Goal: Information Seeking & Learning: Compare options

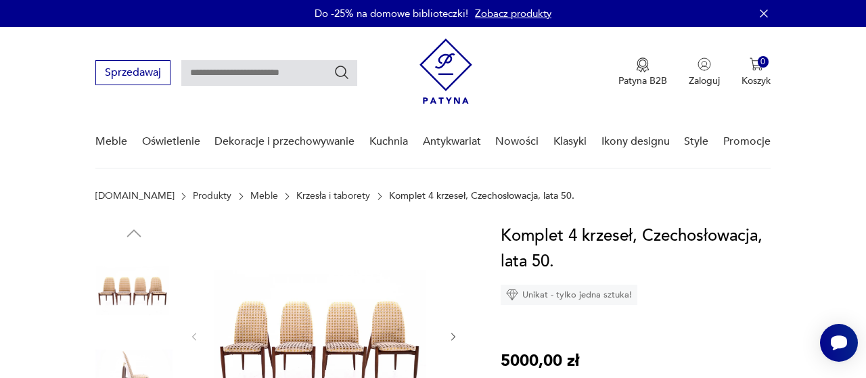
scroll to position [70, 0]
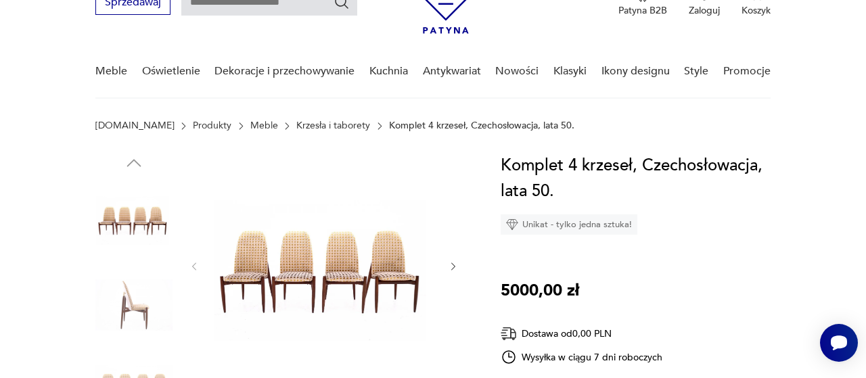
click at [267, 289] on img at bounding box center [323, 265] width 221 height 225
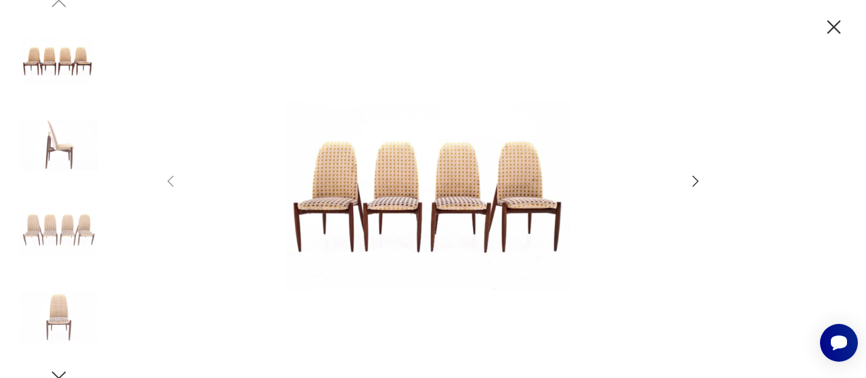
click at [697, 181] on icon "button" at bounding box center [696, 181] width 16 height 16
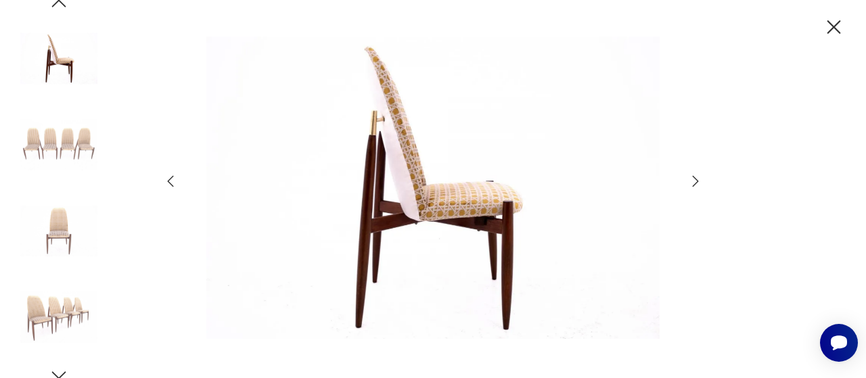
click at [697, 181] on icon "button" at bounding box center [696, 181] width 16 height 16
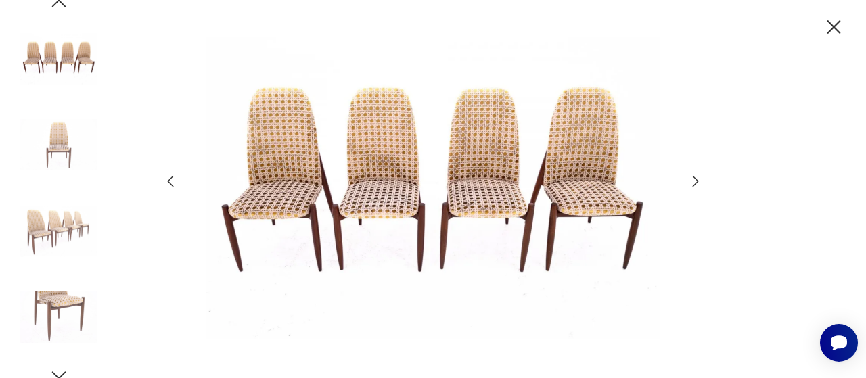
click at [49, 296] on img at bounding box center [58, 317] width 77 height 77
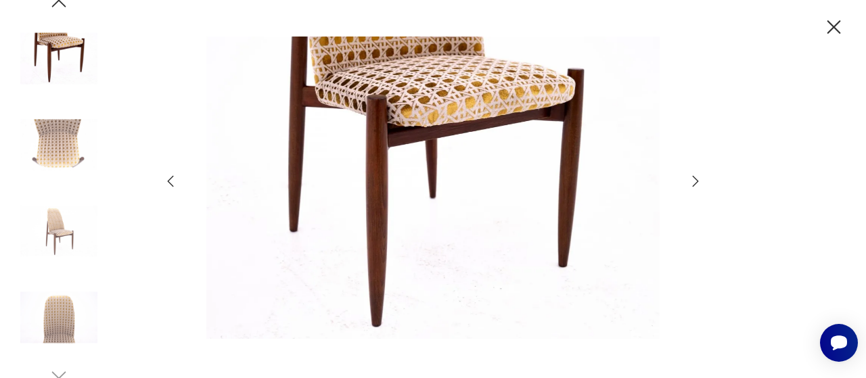
click at [840, 26] on icon "button" at bounding box center [834, 28] width 24 height 24
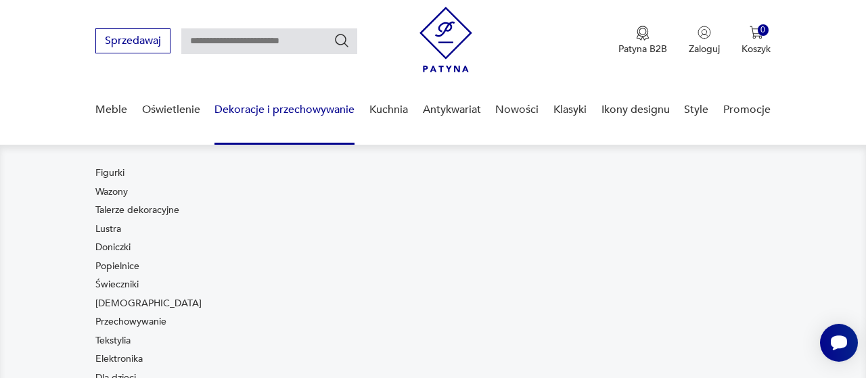
scroll to position [0, 0]
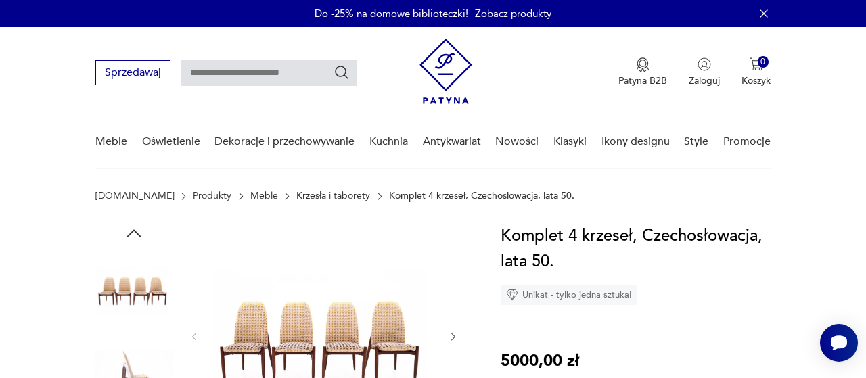
click at [231, 72] on input "text" at bounding box center [269, 73] width 176 height 26
type input "*******"
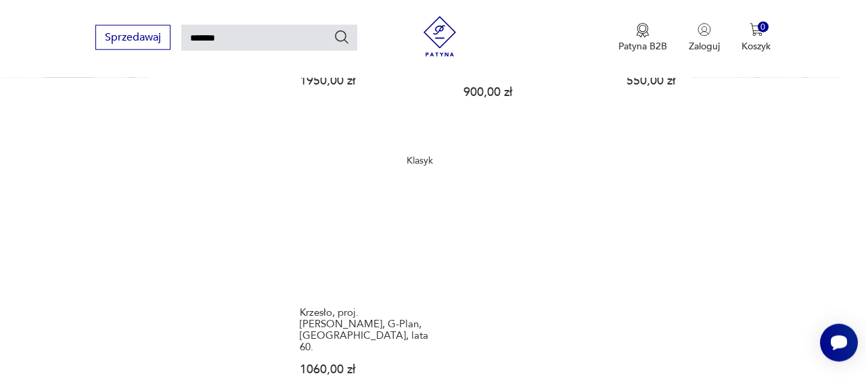
scroll to position [1597, 0]
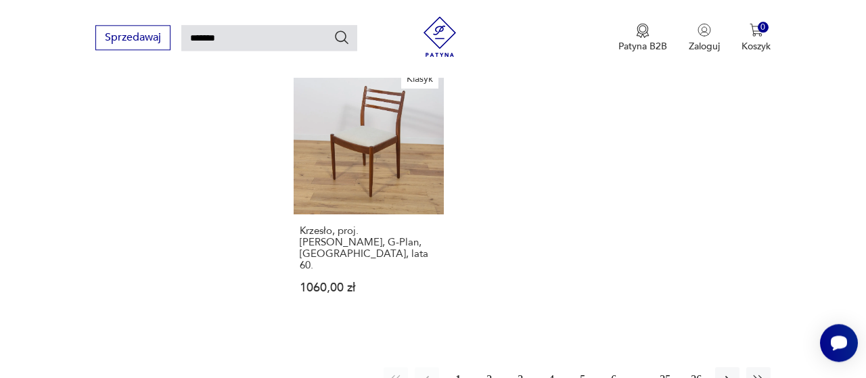
click at [484, 367] on button "2" at bounding box center [489, 379] width 24 height 24
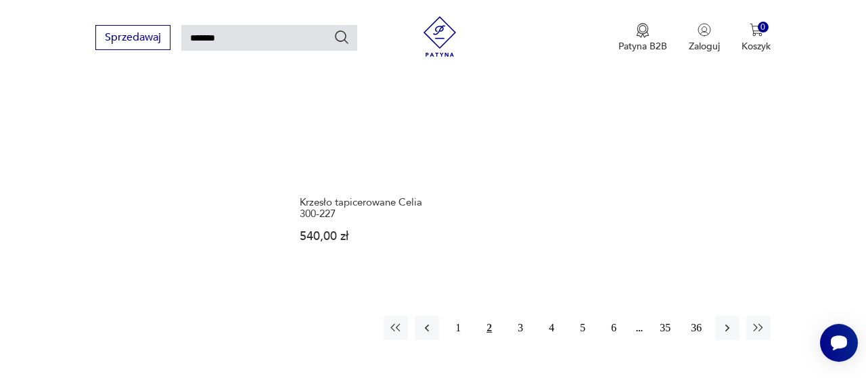
scroll to position [1674, 0]
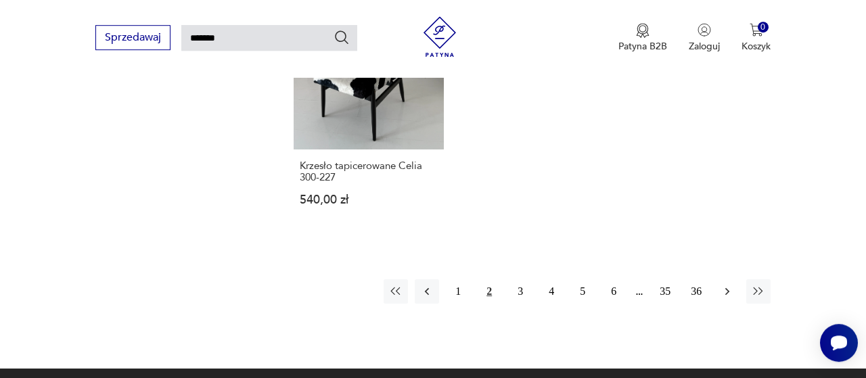
click at [728, 285] on icon "button" at bounding box center [728, 292] width 14 height 14
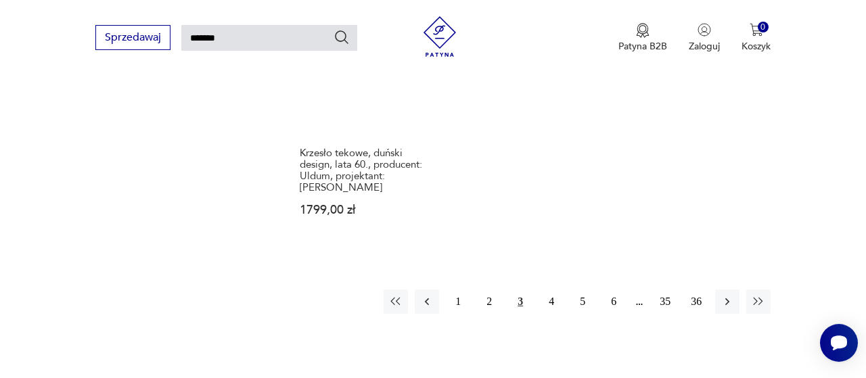
scroll to position [1620, 0]
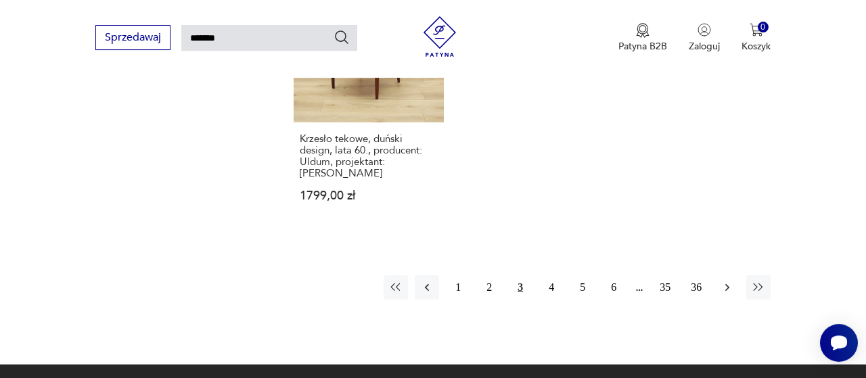
click at [729, 290] on icon "button" at bounding box center [728, 288] width 14 height 14
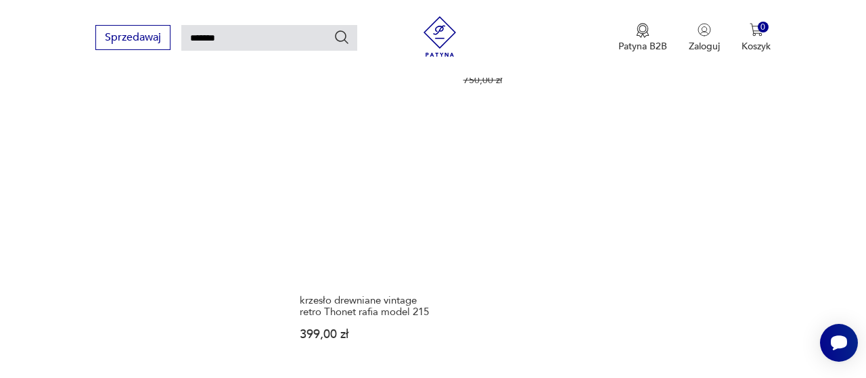
scroll to position [1671, 0]
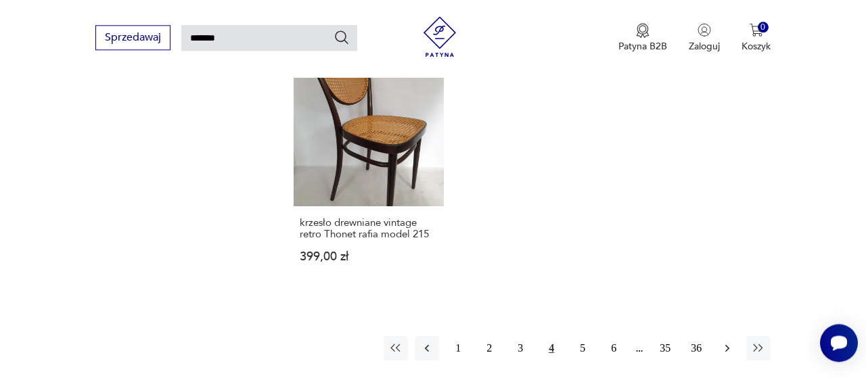
click at [723, 342] on icon "button" at bounding box center [728, 349] width 14 height 14
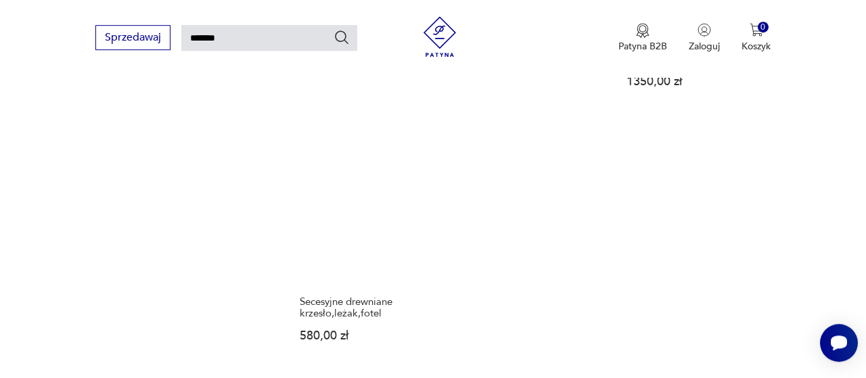
scroll to position [1528, 0]
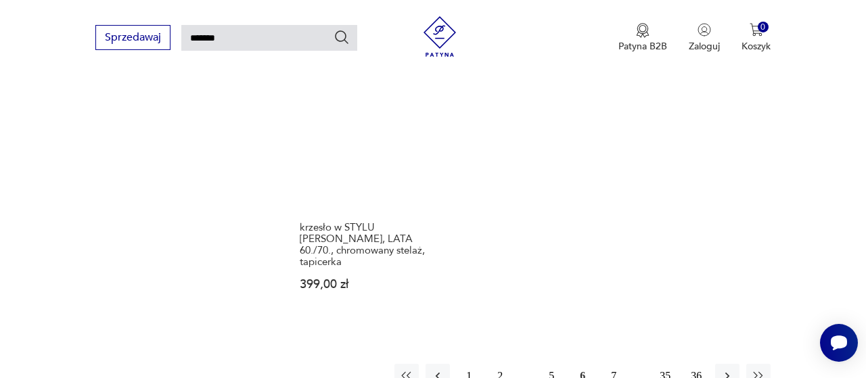
scroll to position [1667, 0]
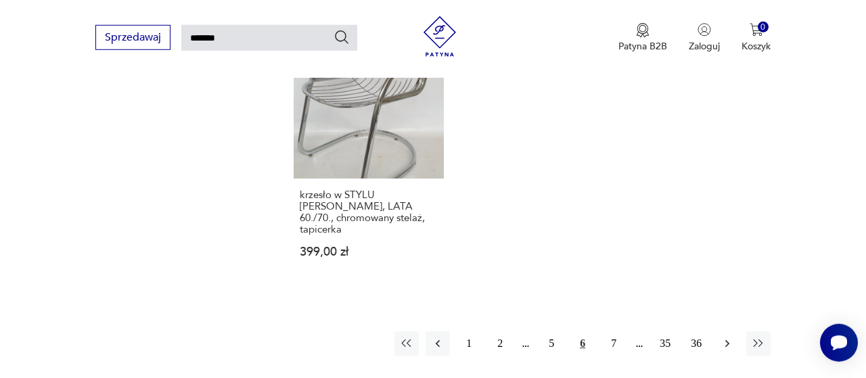
click at [730, 337] on icon "button" at bounding box center [728, 344] width 14 height 14
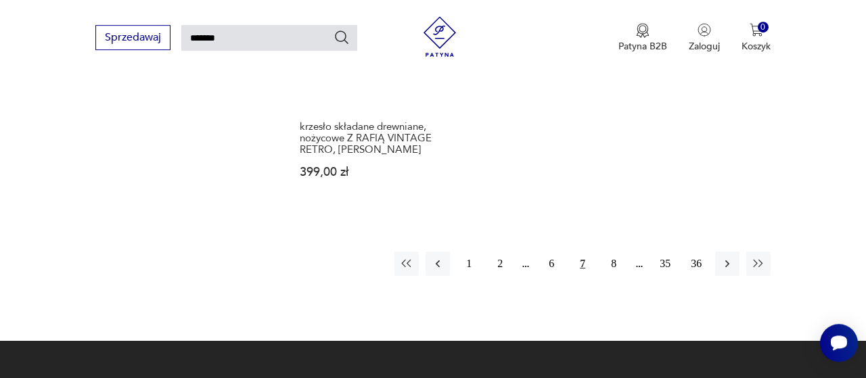
scroll to position [1738, 0]
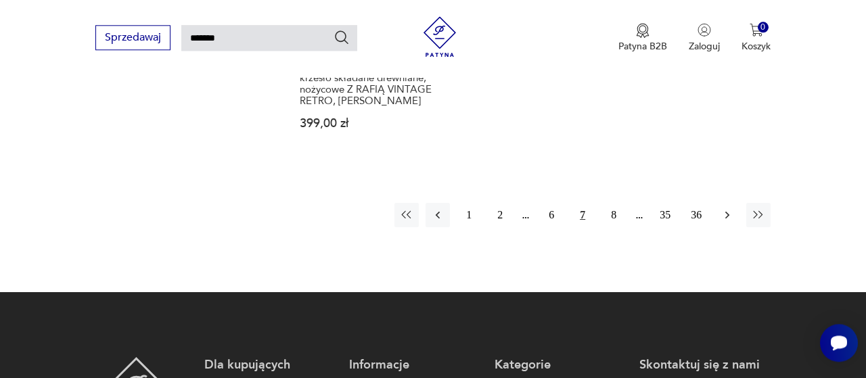
click at [721, 208] on icon "button" at bounding box center [728, 215] width 14 height 14
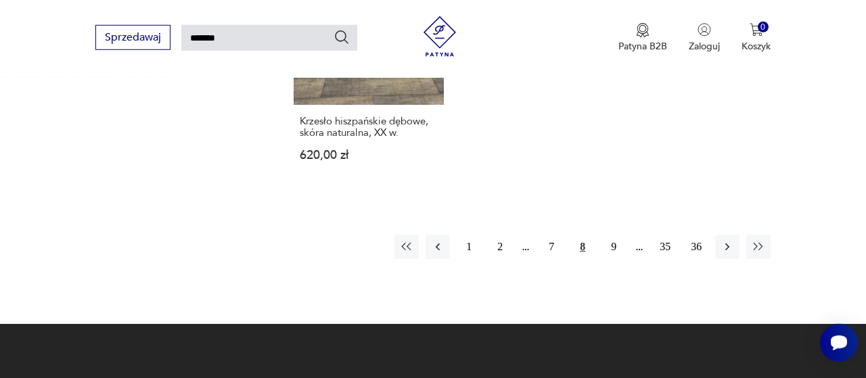
scroll to position [1738, 0]
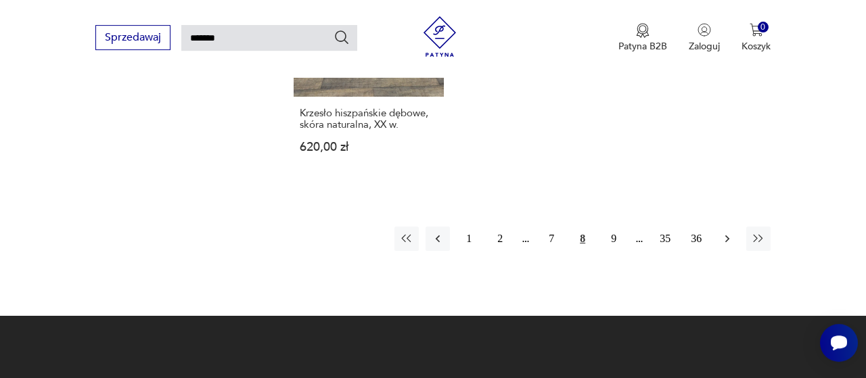
click at [732, 232] on icon "button" at bounding box center [728, 239] width 14 height 14
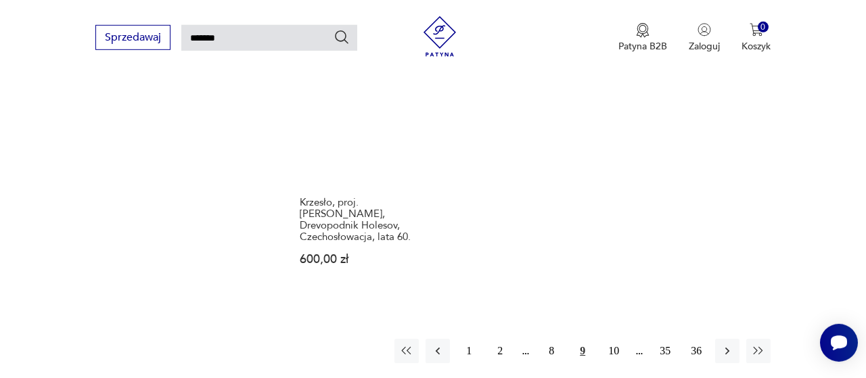
scroll to position [1727, 0]
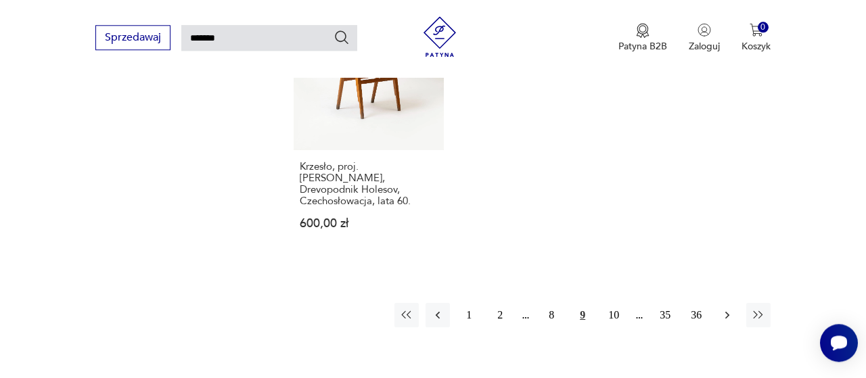
click at [729, 309] on icon "button" at bounding box center [728, 316] width 14 height 14
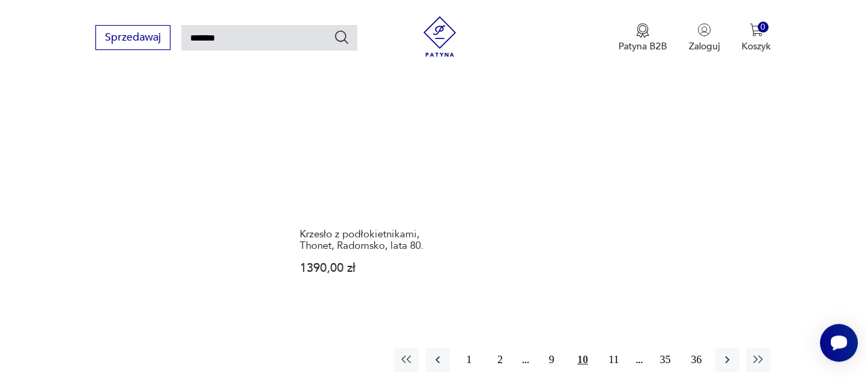
scroll to position [1598, 0]
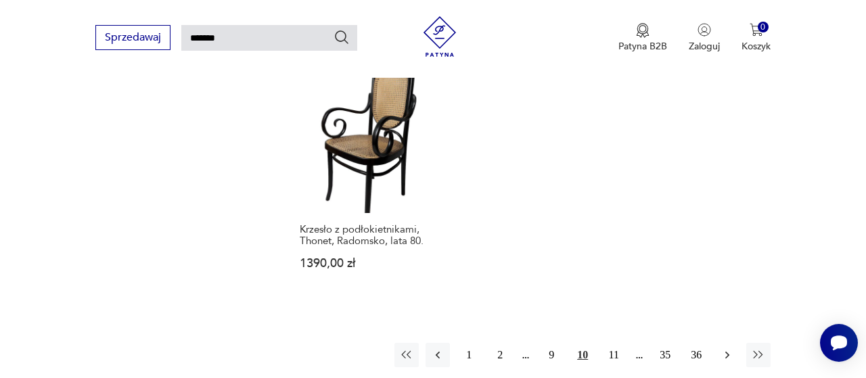
click at [732, 349] on icon "button" at bounding box center [728, 356] width 14 height 14
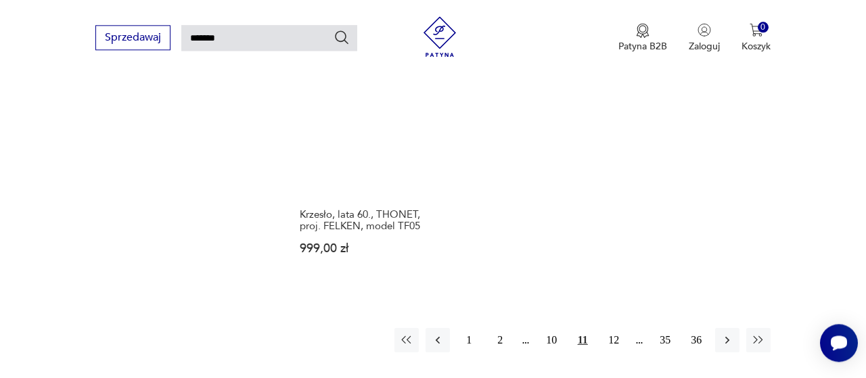
scroll to position [1743, 0]
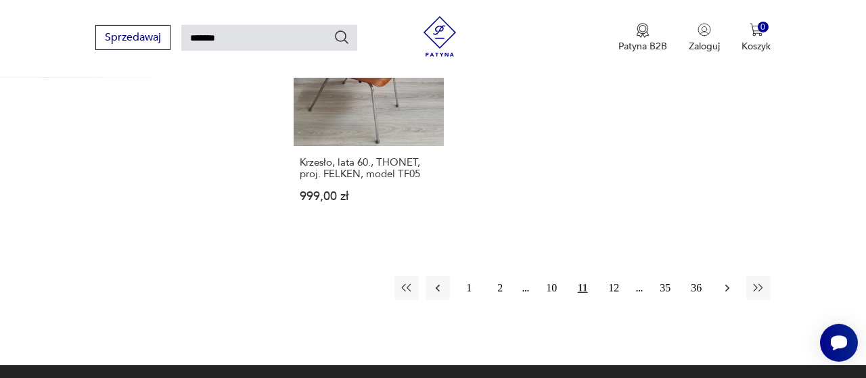
click at [723, 282] on icon "button" at bounding box center [728, 289] width 14 height 14
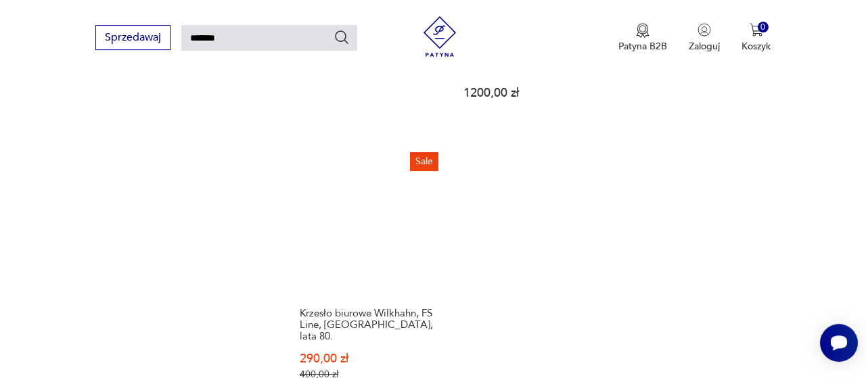
scroll to position [1667, 0]
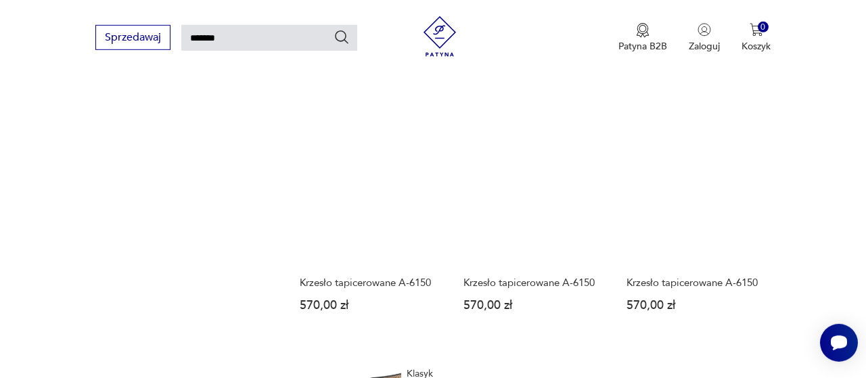
scroll to position [1244, 0]
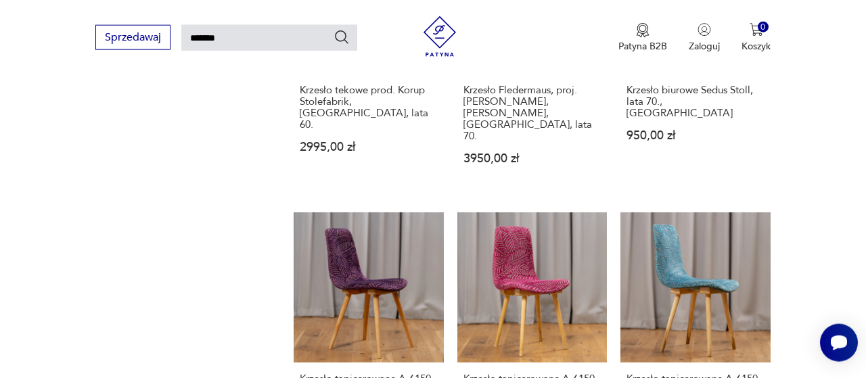
click at [438, 30] on img at bounding box center [440, 36] width 41 height 41
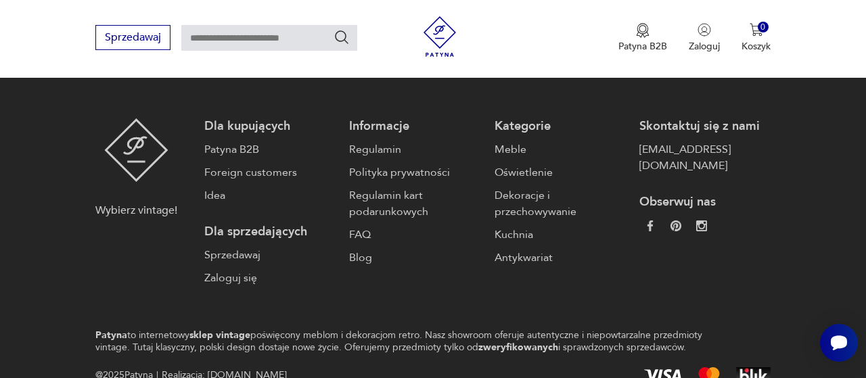
scroll to position [3398, 0]
click at [235, 35] on input "text" at bounding box center [269, 38] width 176 height 26
type input "**********"
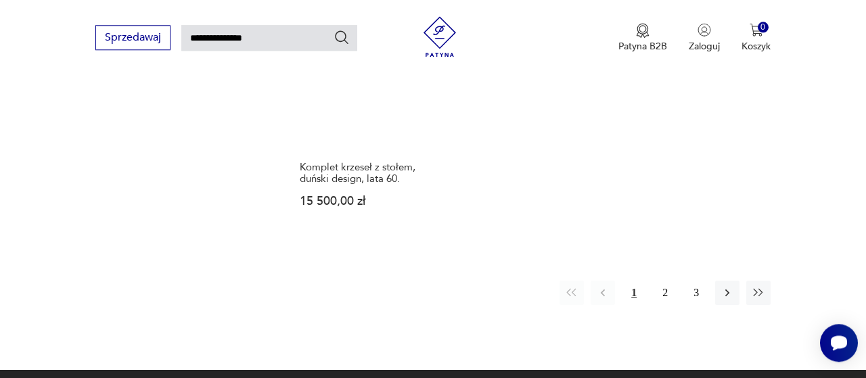
scroll to position [1667, 0]
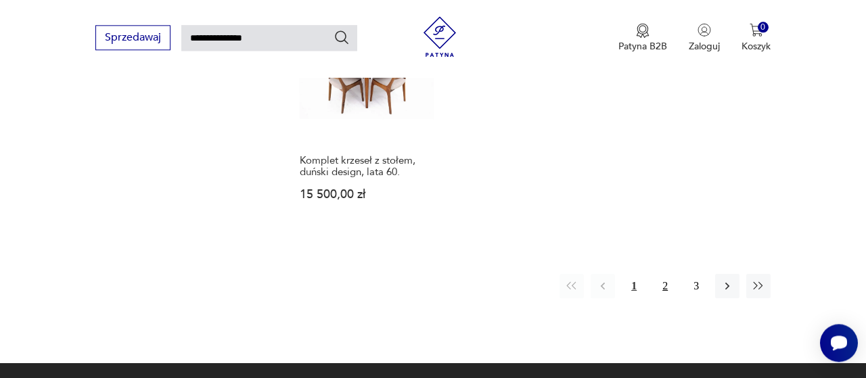
click at [661, 274] on button "2" at bounding box center [665, 286] width 24 height 24
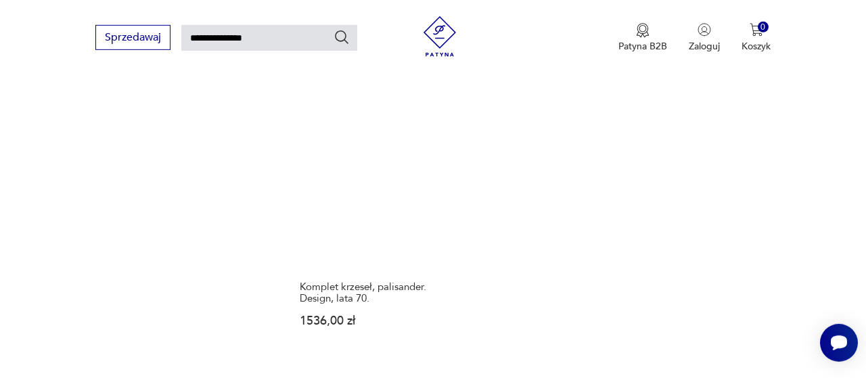
scroll to position [1612, 0]
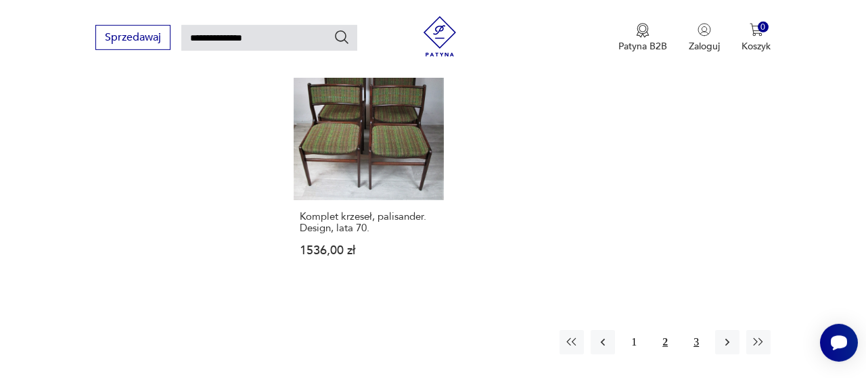
click at [701, 330] on button "3" at bounding box center [696, 342] width 24 height 24
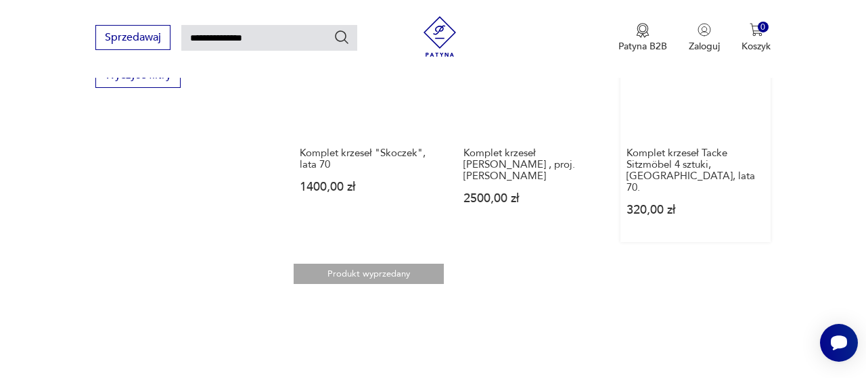
scroll to position [893, 0]
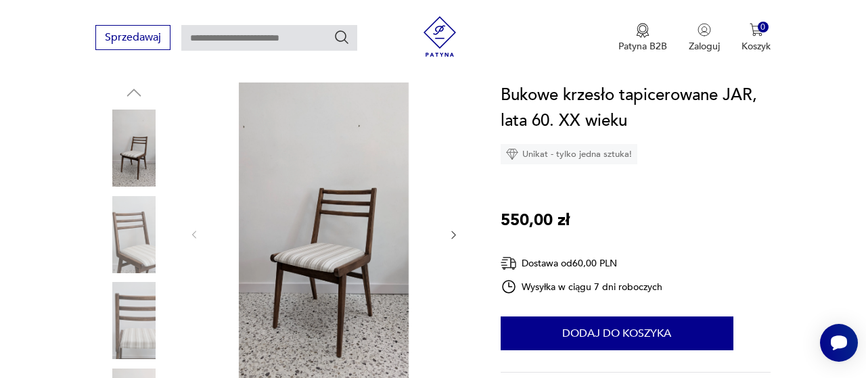
scroll to position [211, 0]
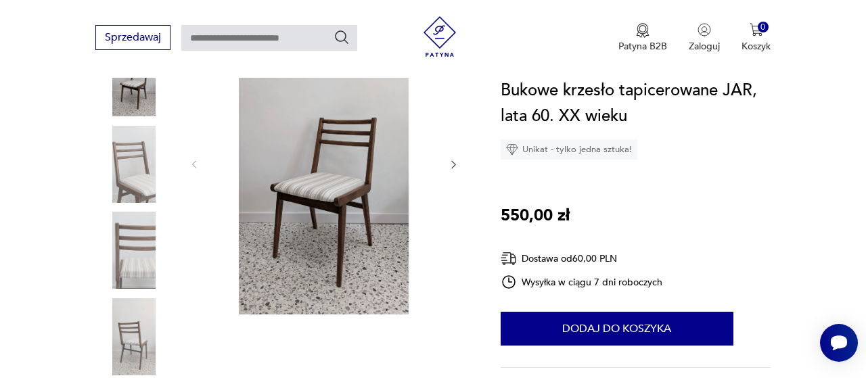
click at [457, 161] on icon "button" at bounding box center [453, 164] width 11 height 11
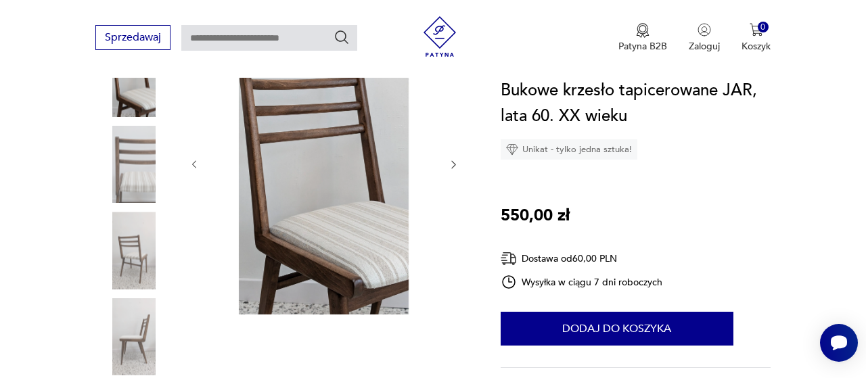
click at [457, 161] on icon "button" at bounding box center [453, 164] width 11 height 11
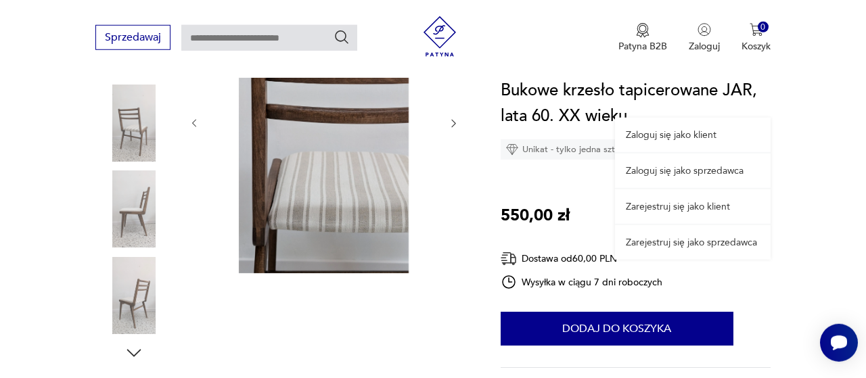
scroll to position [282, 0]
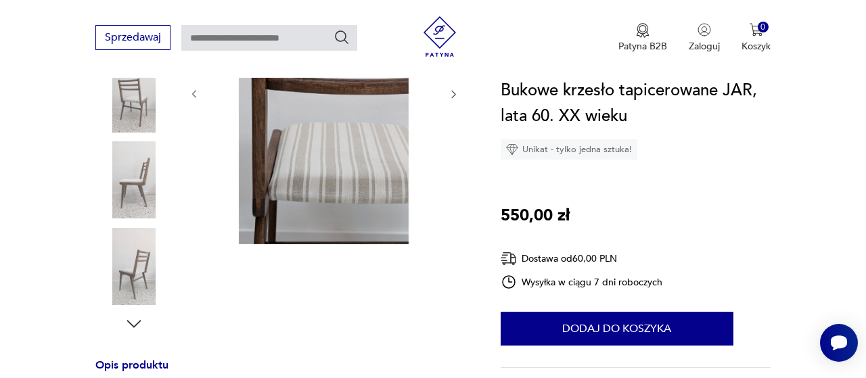
click at [458, 94] on icon "button" at bounding box center [453, 94] width 11 height 11
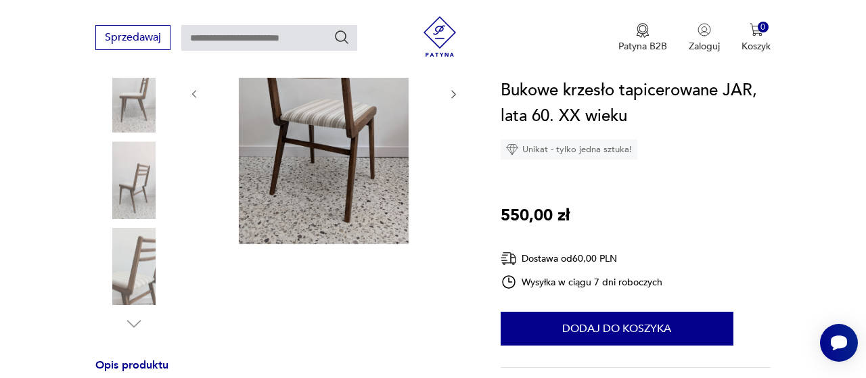
click at [455, 94] on icon "button" at bounding box center [454, 94] width 4 height 7
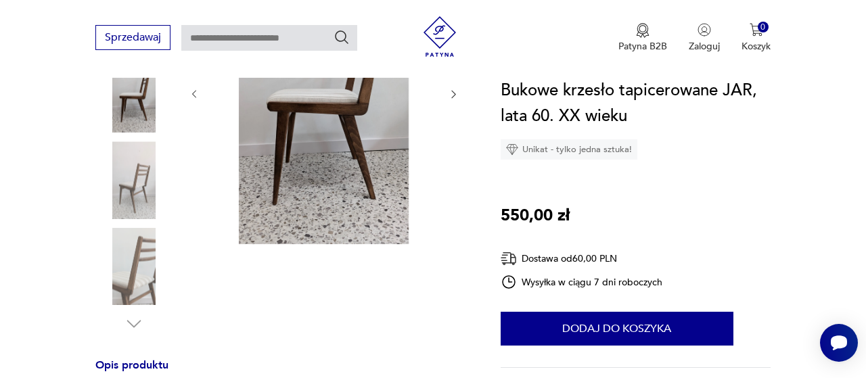
scroll to position [211, 0]
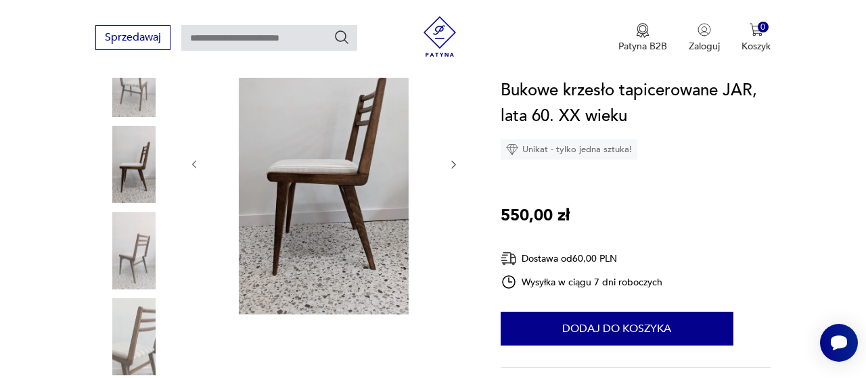
click at [125, 97] on img at bounding box center [133, 77] width 77 height 77
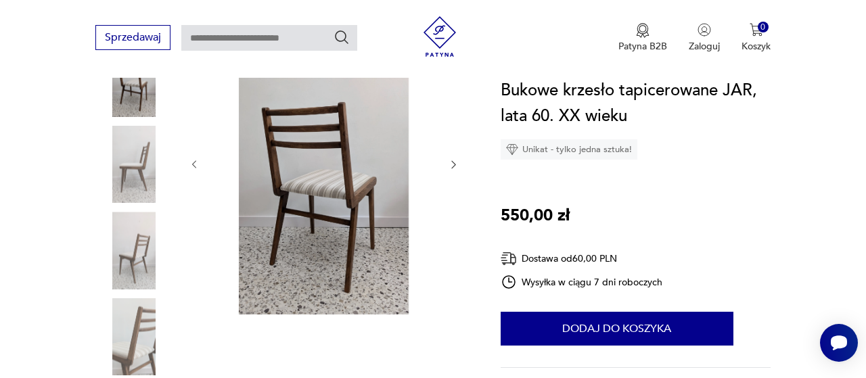
click at [127, 315] on img at bounding box center [133, 336] width 77 height 77
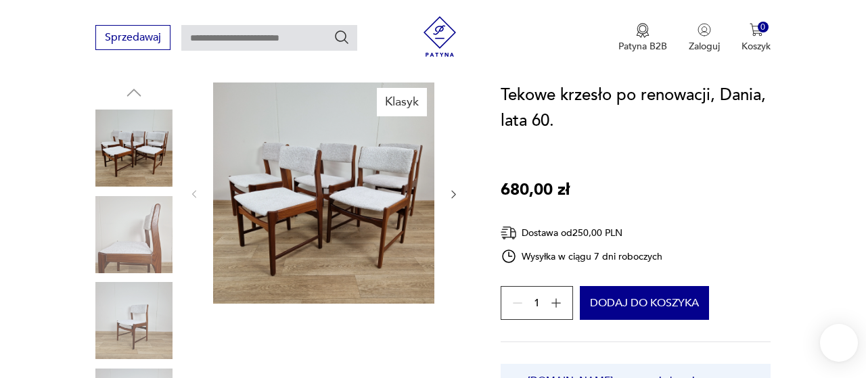
click at [148, 238] on img at bounding box center [133, 234] width 77 height 77
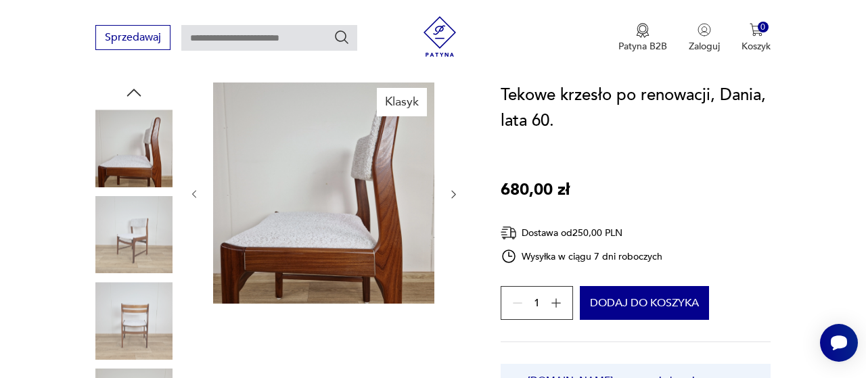
click at [154, 290] on img at bounding box center [133, 320] width 77 height 77
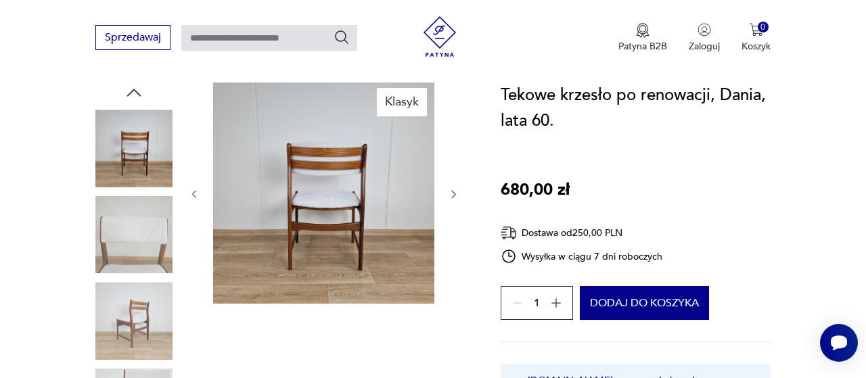
click at [147, 336] on img at bounding box center [133, 320] width 77 height 77
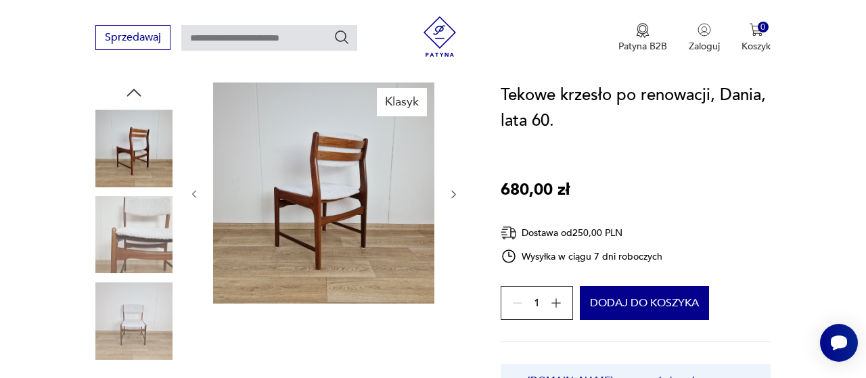
click at [137, 224] on img at bounding box center [133, 234] width 77 height 77
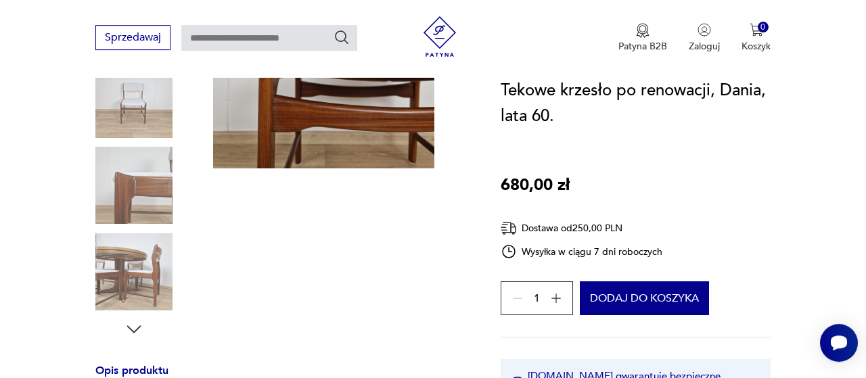
scroll to position [282, 0]
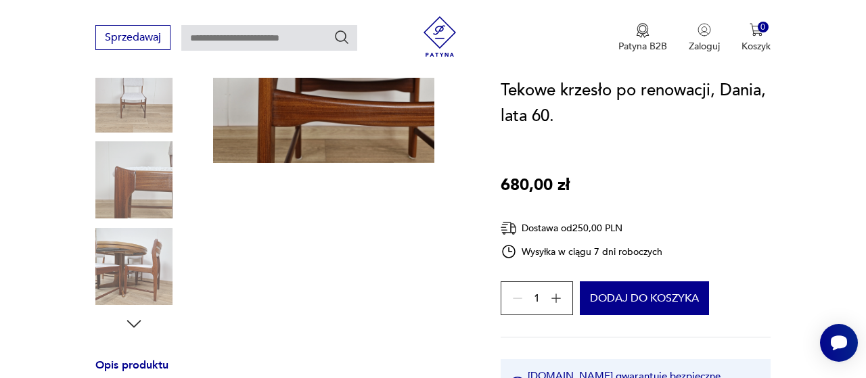
click at [130, 179] on img at bounding box center [133, 179] width 77 height 77
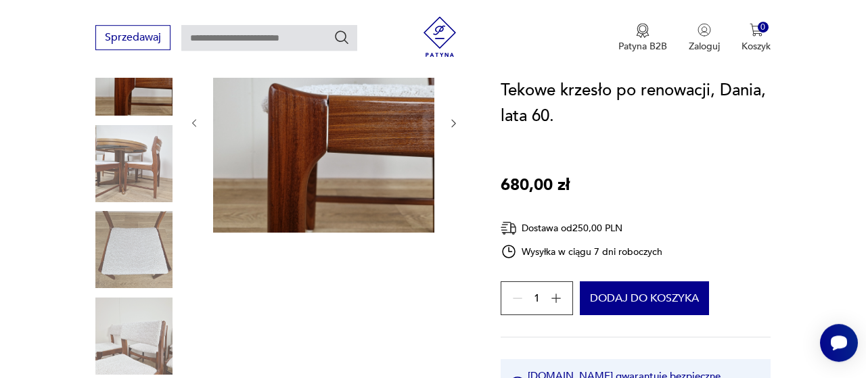
scroll to position [211, 0]
